Goal: Task Accomplishment & Management: Use online tool/utility

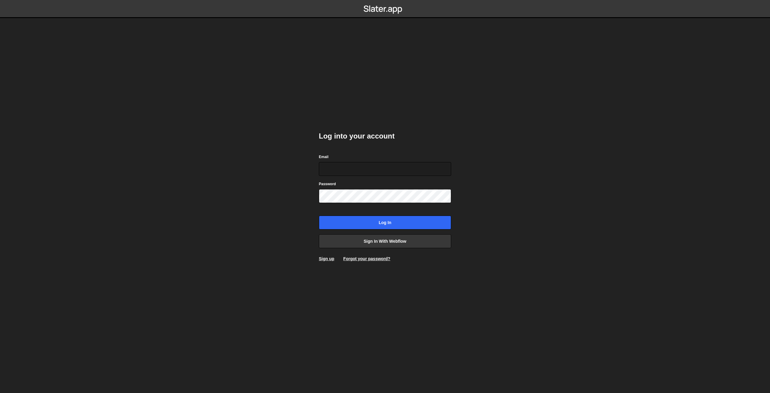
type input "[EMAIL_ADDRESS][DOMAIN_NAME]"
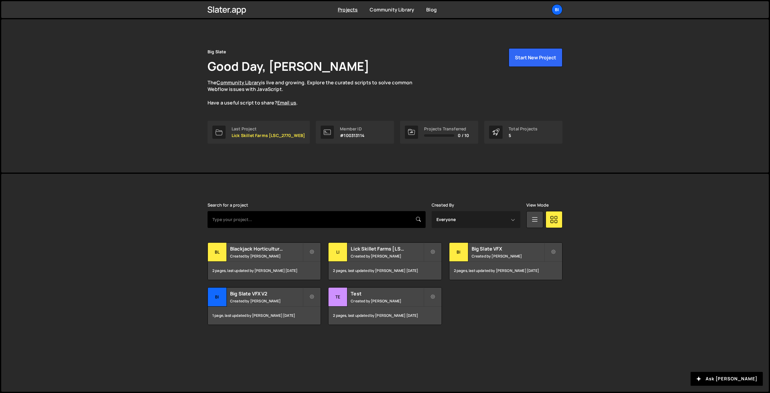
click at [389, 224] on input "text" at bounding box center [317, 219] width 218 height 17
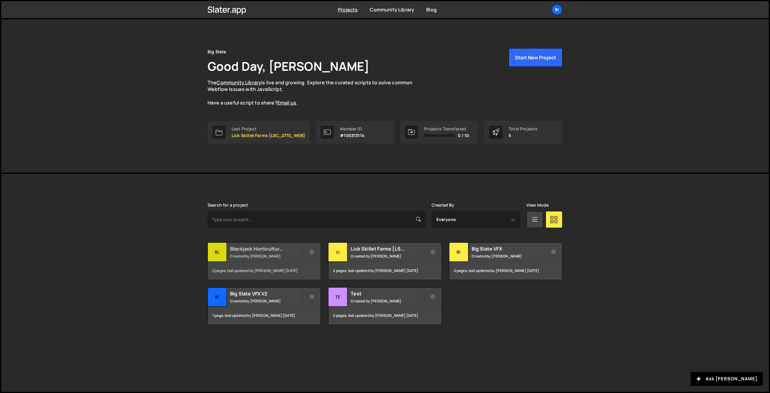
click at [263, 248] on h2 "Blackjack Horticulture [BJ_2719_WEBDEV]" at bounding box center [266, 248] width 73 height 7
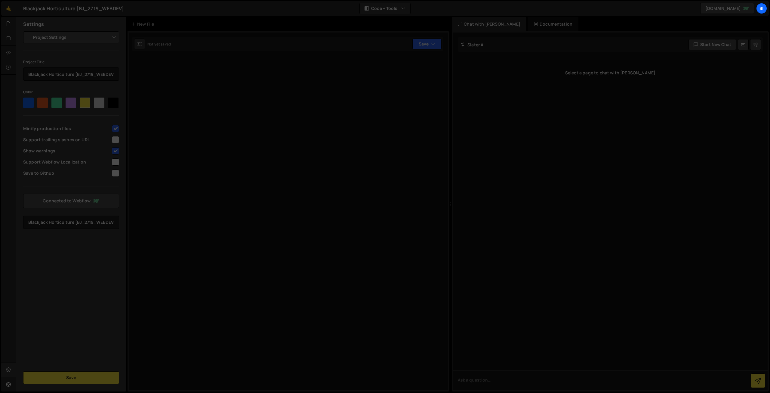
select select "6887823a8ede5370d6de1c9b"
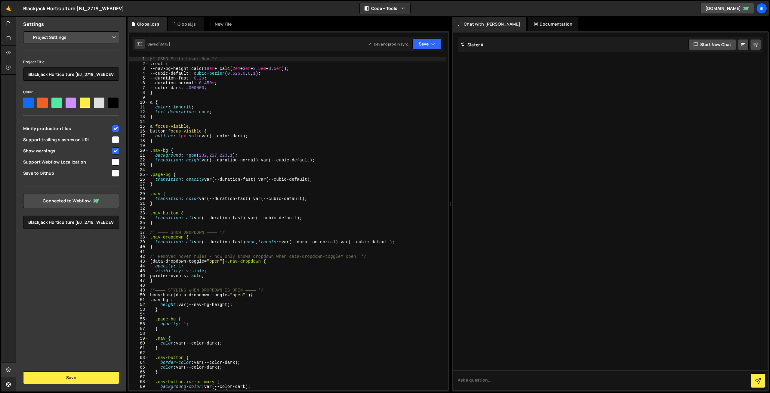
click at [202, 98] on div "/* OSMO Multi Level Nav */ :root { --nav-bg-height : calc( 18 em + calc( 2 em +…" at bounding box center [297, 228] width 297 height 343
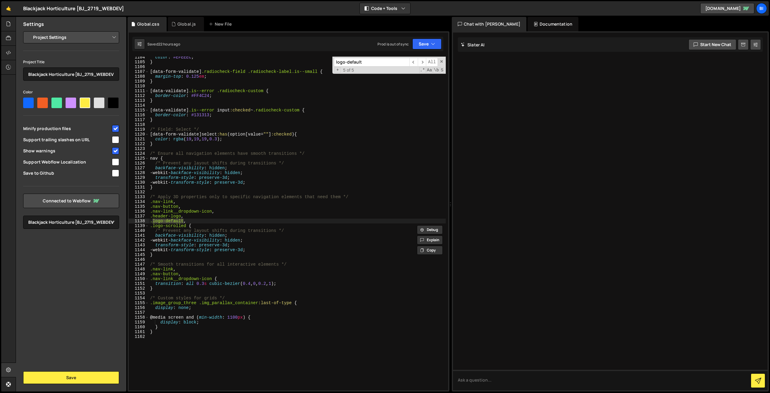
scroll to position [223, 0]
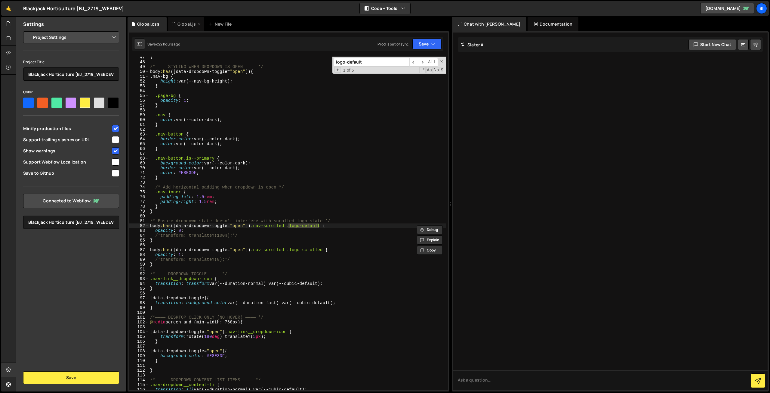
type input "logo-default"
click at [179, 27] on div "Global.js" at bounding box center [186, 24] width 36 height 14
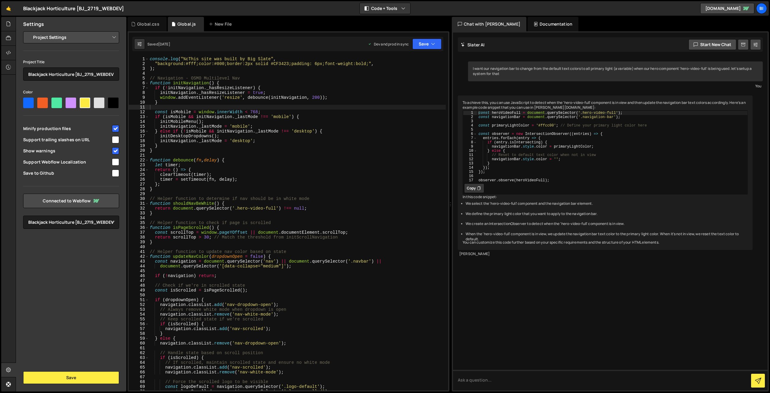
type textarea "return () => {"
click at [264, 168] on div "console . log ( "%cThis site was built by Big Slate" , "background:#fff;color:#…" at bounding box center [297, 228] width 297 height 343
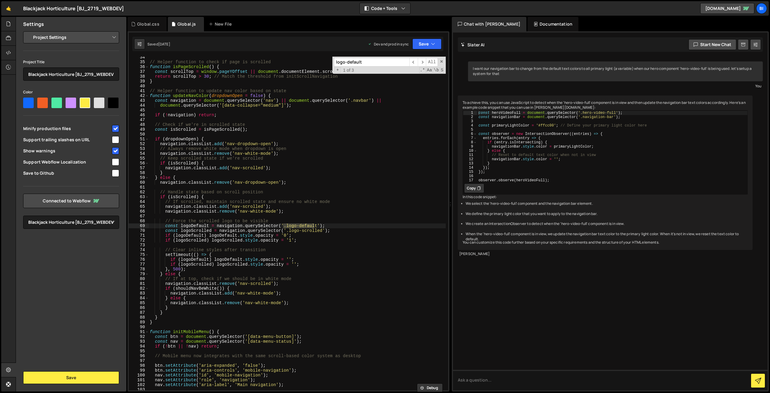
scroll to position [161, 0]
type input "logo-default"
click at [142, 21] on div "Global.css" at bounding box center [148, 24] width 22 height 6
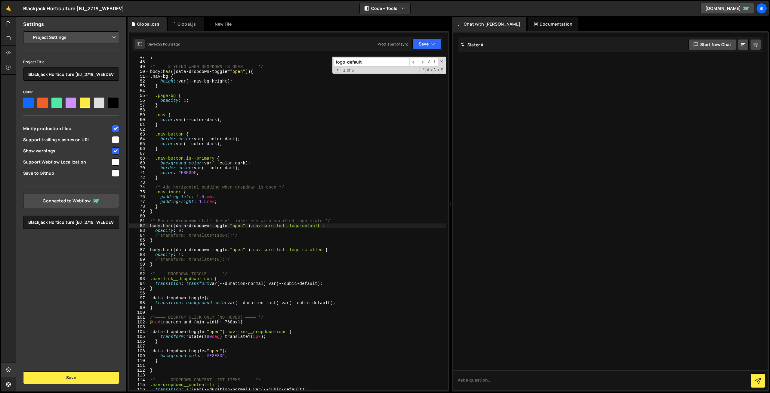
click at [225, 153] on div "} /*———— STYLING WHEN DROPDOWN IS OPEN ———— */ body :has ([ data-dropdown-toggl…" at bounding box center [297, 226] width 297 height 343
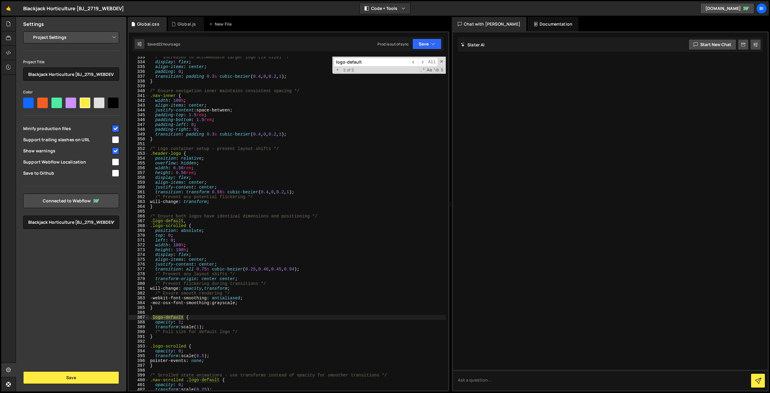
click at [200, 328] on div "/* Increased to accommodate larger logo (2x size) */ display : flex ; align-ite…" at bounding box center [297, 226] width 297 height 343
click at [247, 260] on div "/* Increased to accommodate larger logo (2x size) */ display : flex ; align-ite…" at bounding box center [297, 226] width 297 height 343
click at [298, 133] on div "/* Increased to accommodate larger logo (2x size) */ display : flex ; align-ite…" at bounding box center [297, 226] width 297 height 343
click at [255, 197] on div "/* Increased to accommodate larger logo (2x size) */ display : flex ; align-ite…" at bounding box center [297, 226] width 297 height 343
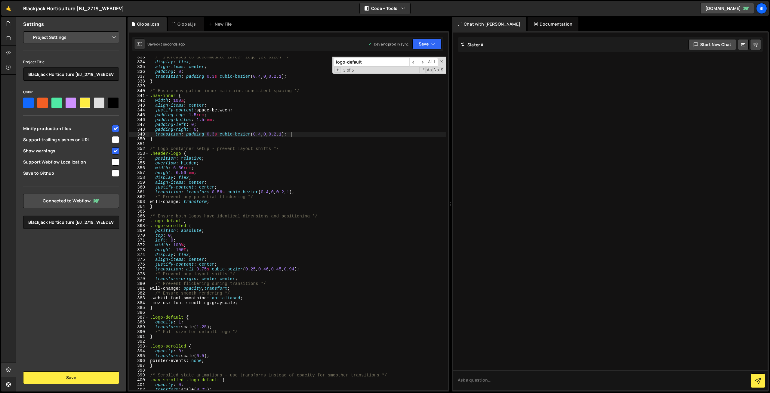
type textarea "/* Prevent any potential flickering */"
paste input ".header-logo"
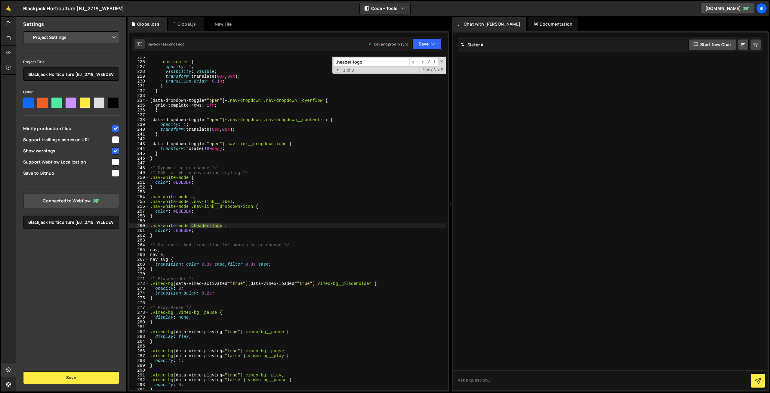
scroll to position [1533, 0]
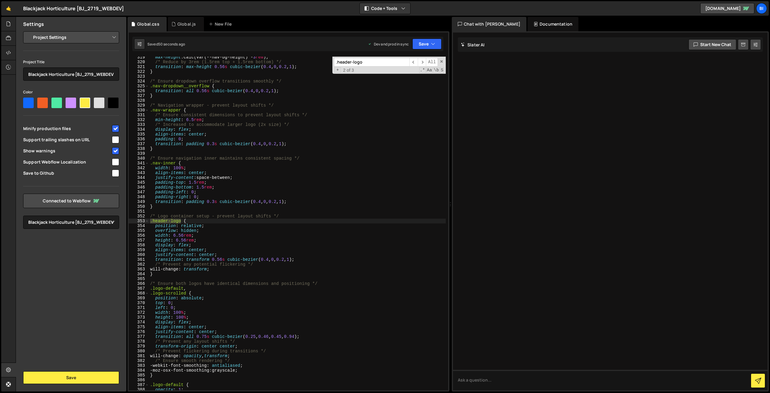
type input ".header-logo"
drag, startPoint x: 173, startPoint y: 236, endPoint x: 182, endPoint y: 235, distance: 9.0
click at [182, 235] on div "max-height : calc(var(--nav-bg-height) - 3 rem ) ; /* Reduce by 3rem (1.5rem to…" at bounding box center [297, 226] width 297 height 343
click at [197, 234] on div "max-height : calc(var(--nav-bg-height) - 3 rem ) ; /* Reduce by 3rem (1.5rem to…" at bounding box center [297, 223] width 297 height 333
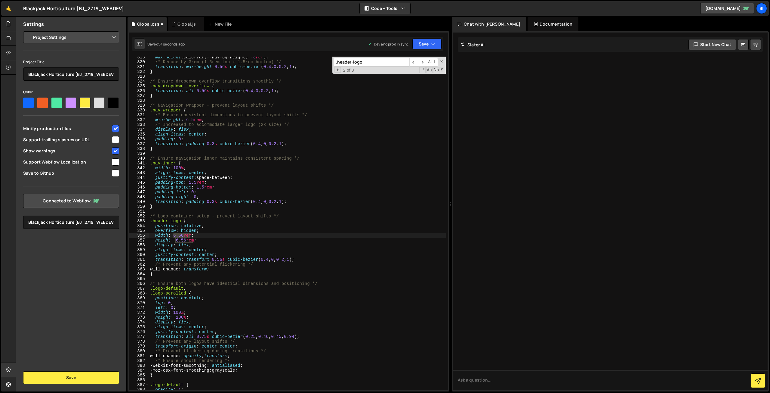
drag, startPoint x: 190, startPoint y: 236, endPoint x: 173, endPoint y: 236, distance: 17.5
click at [173, 236] on div "max-height : calc(var(--nav-bg-height) - 3 rem ) ; /* Reduce by 3rem (1.5rem to…" at bounding box center [297, 226] width 297 height 343
click at [207, 236] on div "max-height : calc(var(--nav-bg-height) - 3 rem ) ; /* Reduce by 3rem (1.5rem to…" at bounding box center [297, 223] width 297 height 333
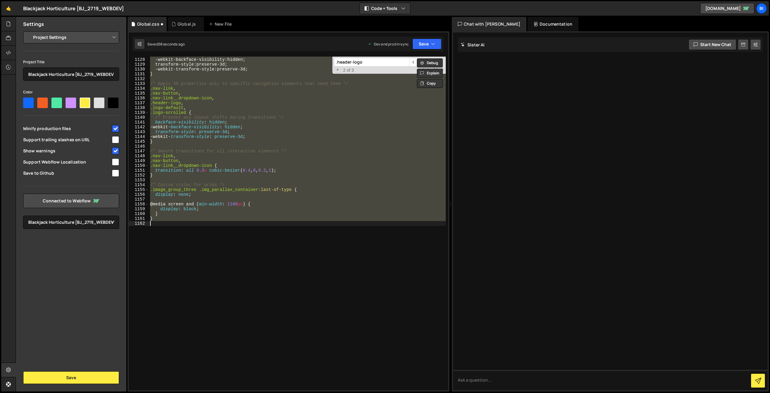
scroll to position [0, 0]
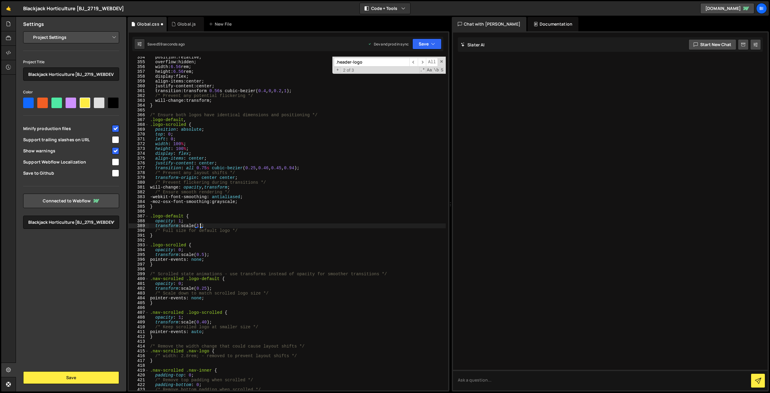
type textarea "}"
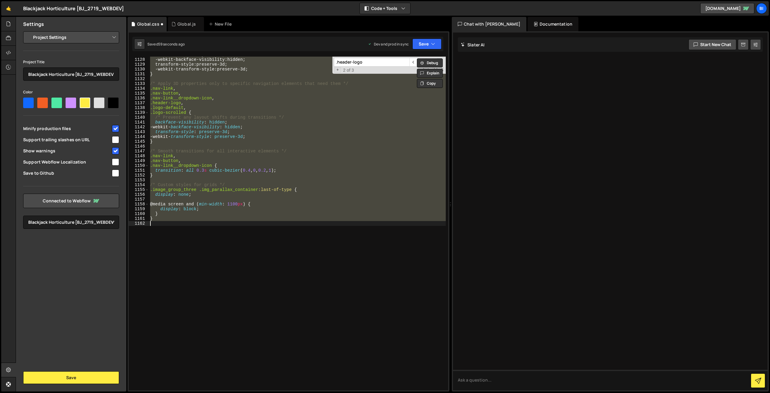
scroll to position [5425, 0]
click at [221, 225] on div "backface-visibility : hidden ; -webkit- backface-visibility : hidden ; transfor…" at bounding box center [297, 223] width 297 height 343
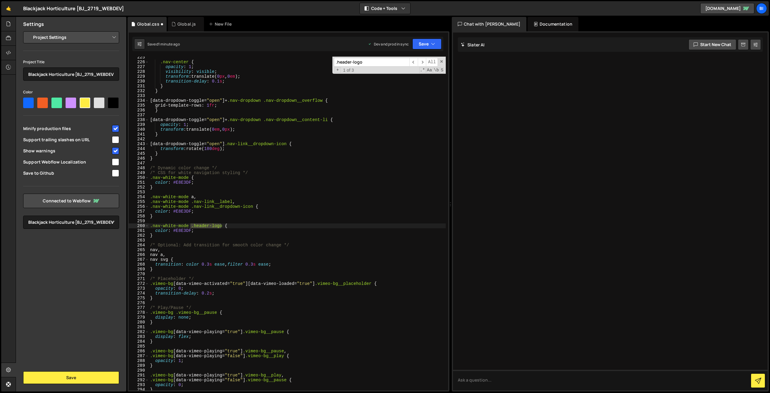
scroll to position [1533, 0]
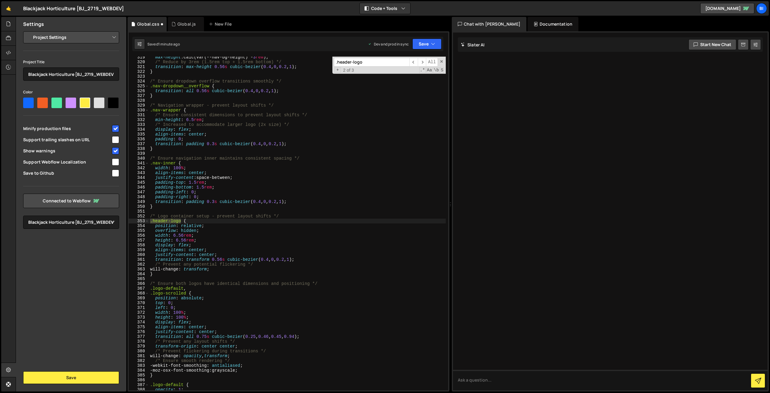
click at [182, 234] on div "max-height : calc(var(--nav-bg-height) - 3 rem ) ; /* Reduce by 3rem (1.5rem to…" at bounding box center [297, 226] width 297 height 343
click at [184, 230] on div "max-height : calc(var(--nav-bg-height) - 3 rem ) ; /* Reduce by 3rem (1.5rem to…" at bounding box center [297, 226] width 297 height 343
click at [179, 241] on div "max-height : calc(var(--nav-bg-height) - 3 rem ) ; /* Reduce by 3rem (1.5rem to…" at bounding box center [297, 226] width 297 height 343
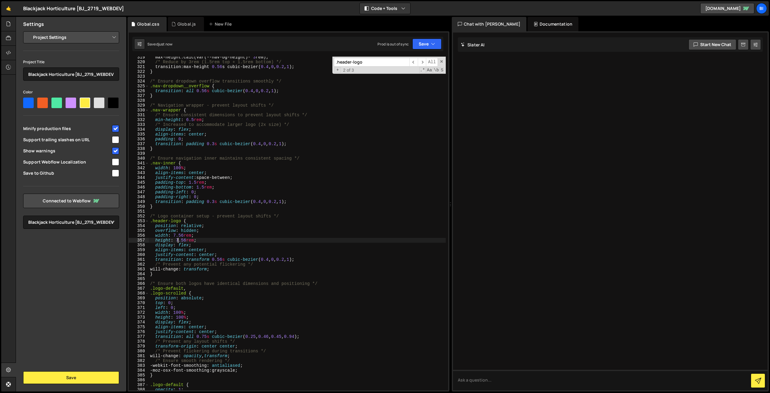
click at [199, 221] on div "max-height : calc ( var ( --nav-bg-height ) - 3 rem ); /* Reduce by 3rem (1.5re…" at bounding box center [297, 226] width 297 height 343
click at [201, 166] on div "max-height : calc ( var ( --nav-bg-height ) - 3 rem ); /* Reduce by 3rem (1.5re…" at bounding box center [297, 226] width 297 height 343
click at [182, 234] on div "max-height : calc(var(--nav-bg-height) - 3 rem ) ; /* Reduce by 3rem (1.5rem to…" at bounding box center [297, 226] width 297 height 343
click at [189, 225] on div "max-height : calc(var(--nav-bg-height) - 3 rem ) ; /* Reduce by 3rem (1.5rem to…" at bounding box center [297, 226] width 297 height 343
click at [184, 241] on div "max-height : calc(var(--nav-bg-height) - 3 rem ) ; /* Reduce by 3rem (1.5rem to…" at bounding box center [297, 226] width 297 height 343
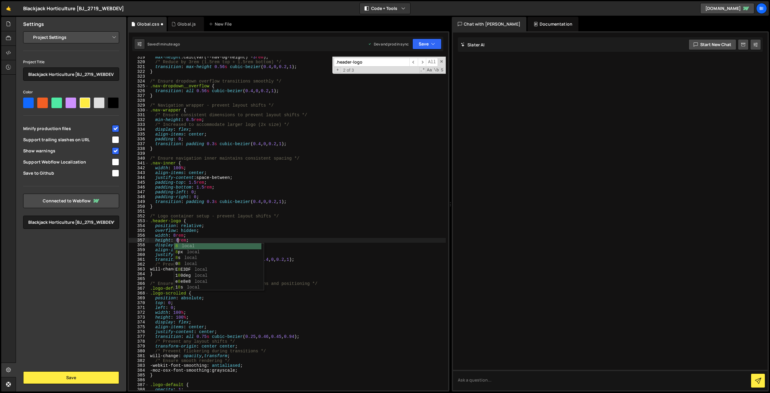
click at [196, 226] on div "max-height : calc(var(--nav-bg-height) - 3 rem ) ; /* Reduce by 3rem (1.5rem to…" at bounding box center [297, 226] width 297 height 343
click at [236, 181] on div "max-height : calc ( var ( --nav-bg-height ) - 3 rem ); /* Reduce by 3rem (1.5re…" at bounding box center [297, 226] width 297 height 343
click at [279, 143] on div "max-height : calc(var(--nav-bg-height) - 3 rem ) ; /* Reduce by 3rem (1.5rem to…" at bounding box center [297, 226] width 297 height 343
type textarea "transition: padding 0.3s cubic-bezier(0.4, 0, 0.2, 1);"
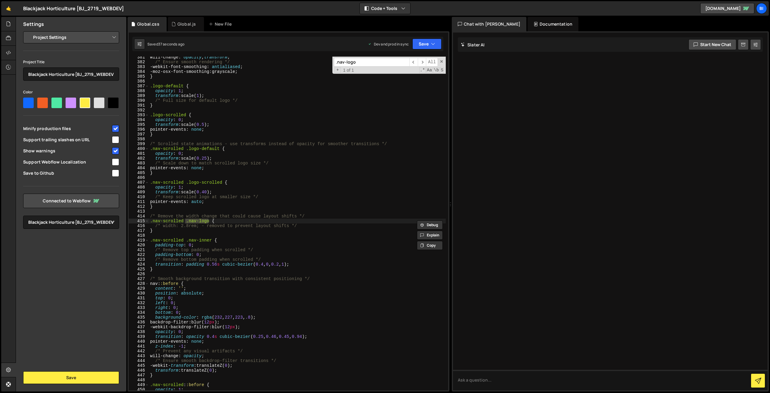
type input ".nav-logo"
type textarea ".nav-scrolled .nav-inner {"
click at [235, 239] on div "will-change : opacity , transform ; /* Ensure smooth rendering */ -webkit-font-…" at bounding box center [297, 226] width 297 height 343
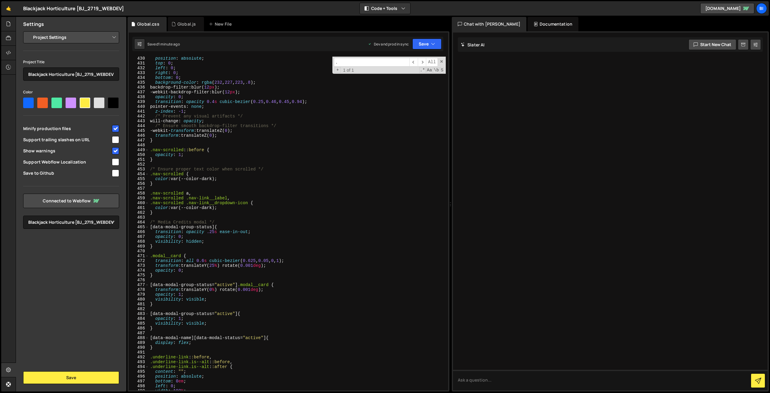
scroll to position [1870, 0]
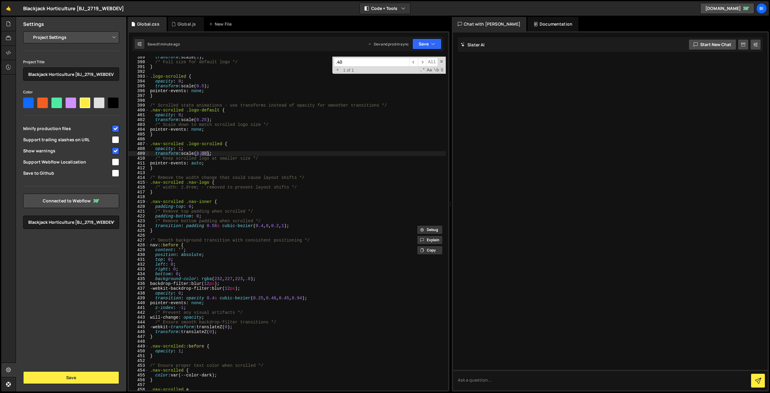
type input ".40"
click at [207, 154] on div "transform : scale( 1 ) ; /* Full size for default logo */ } .logo-scrolled { op…" at bounding box center [297, 223] width 297 height 333
click at [227, 145] on div "transform : scale( 1 ) ; /* Full size for default logo */ } .logo-scrolled { op…" at bounding box center [297, 226] width 297 height 343
click at [225, 155] on div "transform : scale( 1 ) ; /* Full size for default logo */ } .logo-scrolled { op…" at bounding box center [297, 226] width 297 height 343
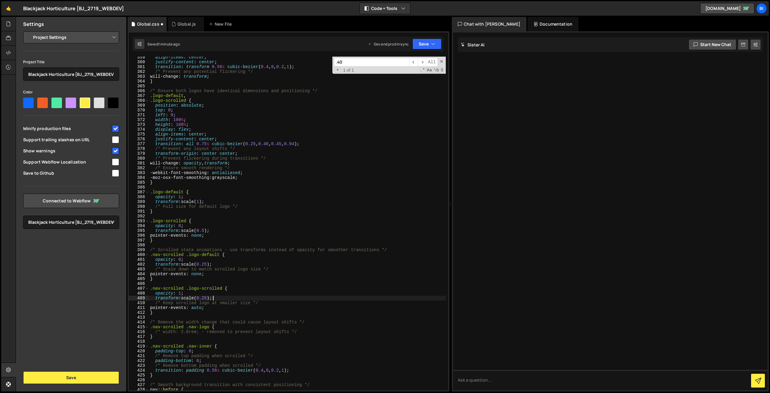
scroll to position [1725, 0]
click at [226, 168] on div "align-items : center ; justify-content : center ; transition : transform 0.56 s…" at bounding box center [297, 226] width 297 height 343
type textarea "/* Ensure smooth rendering */"
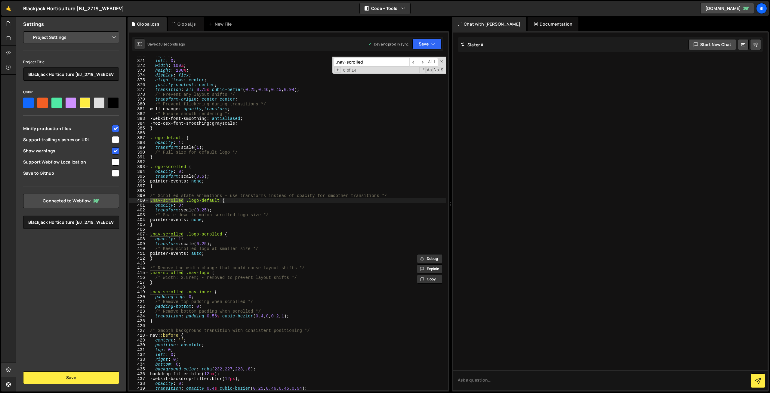
scroll to position [1779, 0]
type input ".nav-scrolled"
click at [194, 274] on div "top : 0 ; left : 0 ; width : 100 % ; height : 100 % ; display : flex ; align-it…" at bounding box center [297, 225] width 297 height 343
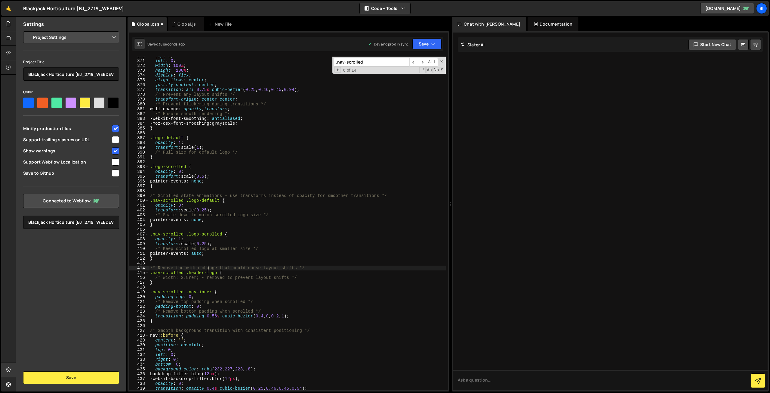
click at [208, 269] on div "top : 0 ; left : 0 ; width : 100 % ; height : 100 % ; display : flex ; align-it…" at bounding box center [297, 225] width 297 height 343
click at [227, 272] on div "top : 0 ; left : 0 ; width : 100 % ; height : 100 % ; display : flex ; align-it…" at bounding box center [297, 225] width 297 height 343
type textarea ".nav-scrolled .header-logo {"
type textarea "width: 4rem;;"
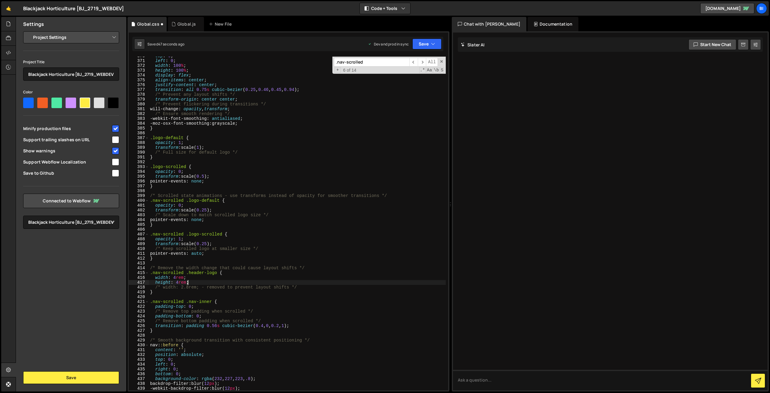
scroll to position [0, 2]
click at [264, 283] on div "top : 0 ; left : 0 ; width : 100 % ; height : 100 % ; display : flex ; align-it…" at bounding box center [297, 225] width 297 height 343
click at [265, 286] on div "top : 0 ; left : 0 ; width : 100 % ; height : 100 % ; display : flex ; align-it…" at bounding box center [297, 225] width 297 height 343
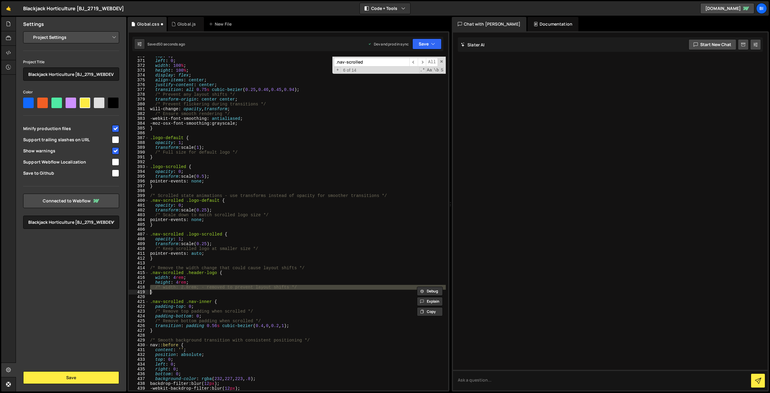
click at [265, 286] on div "top : 0 ; left : 0 ; width : 100 % ; height : 100 % ; display : flex ; align-it…" at bounding box center [297, 225] width 297 height 343
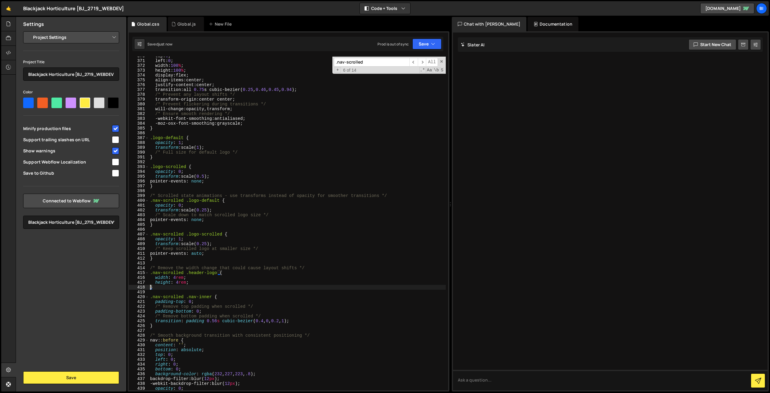
click at [265, 286] on div "top : 0 ; left : 0 ; width : 100 % ; height : 100 % ; display : flex ; align-it…" at bounding box center [297, 225] width 297 height 343
click at [251, 215] on div "top : 0 ; left : 0 ; width : 100 % ; height : 100 % ; display : flex ; align-it…" at bounding box center [297, 225] width 297 height 343
click at [204, 209] on div "top : 0 ; left : 0 ; width : 100 % ; height : 100 % ; display : flex ; align-it…" at bounding box center [297, 225] width 297 height 343
click at [205, 244] on div "top : 0 ; left : 0 ; width : 100 % ; height : 100 % ; display : flex ; align-it…" at bounding box center [297, 225] width 297 height 343
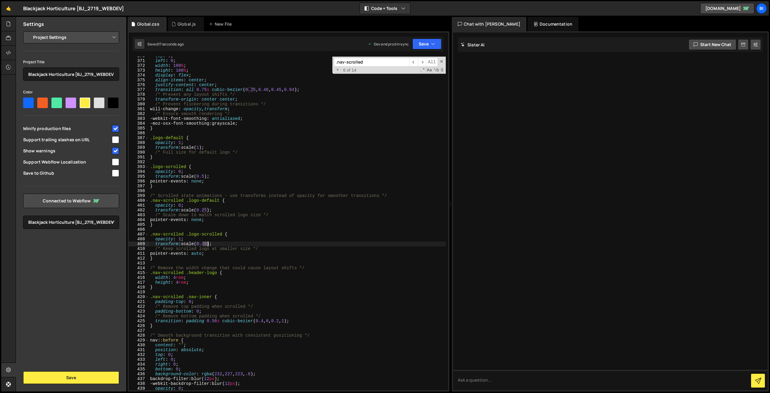
click at [205, 244] on div "top : 0 ; left : 0 ; width : 100 % ; height : 100 % ; display : flex ; align-it…" at bounding box center [297, 225] width 297 height 343
click at [206, 208] on div "top : 0 ; left : 0 ; width : 100 % ; height : 100 % ; display : flex ; align-it…" at bounding box center [297, 225] width 297 height 343
click at [230, 125] on div "top : 0 ; left : 0 ; width : 100 % ; height : 100 % ; display : flex ; align-it…" at bounding box center [297, 225] width 297 height 343
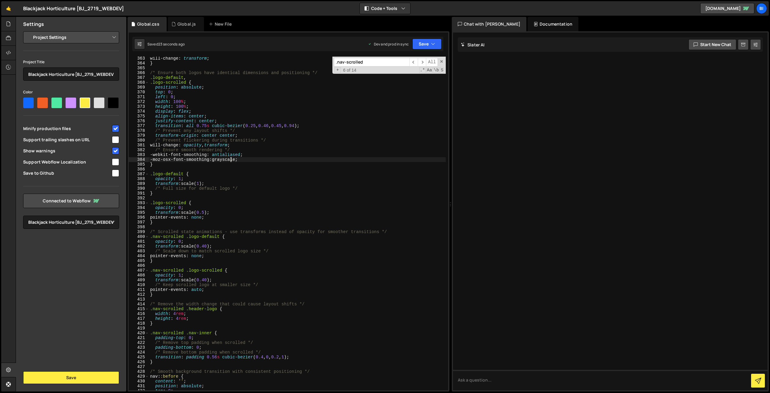
scroll to position [1743, 0]
click at [175, 314] on div "will-change : transform ; } /* Ensure both logos have identical dimensions and …" at bounding box center [297, 227] width 297 height 343
click at [178, 319] on div "will-change : transform ; } /* Ensure both logos have identical dimensions and …" at bounding box center [297, 227] width 297 height 343
click at [193, 303] on div "will-change : transform ; } /* Ensure both logos have identical dimensions and …" at bounding box center [297, 227] width 297 height 343
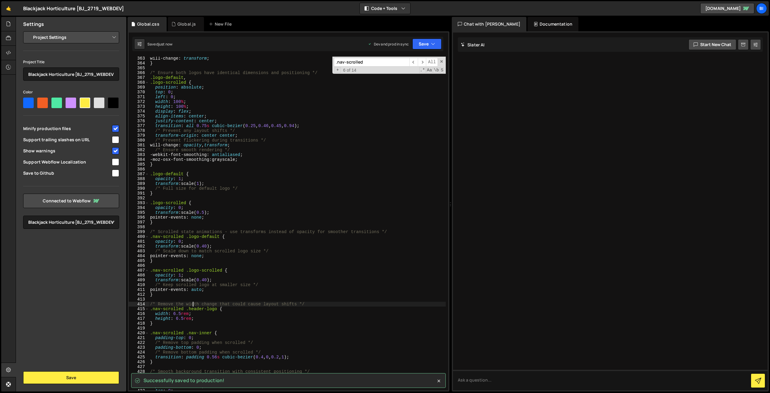
type textarea "/* Remove the width change that could cause layout shifts */"
